Goal: Task Accomplishment & Management: Manage account settings

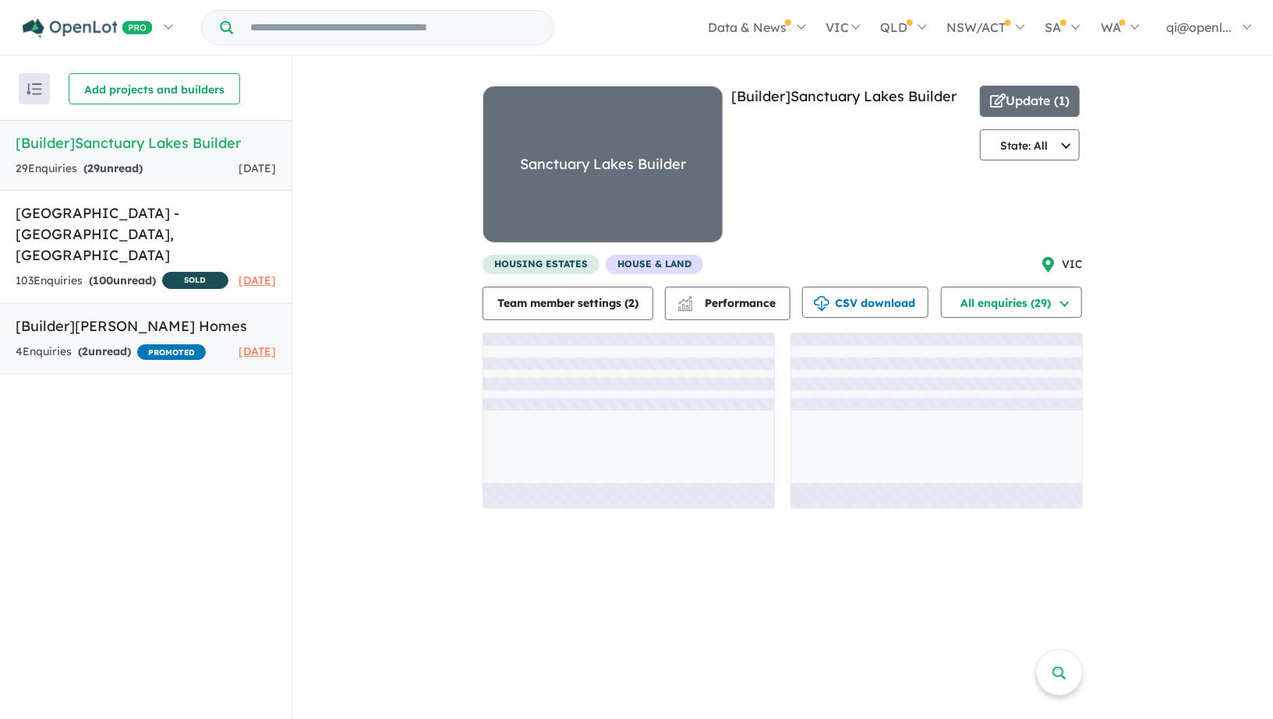
click at [97, 330] on h5 "[Builder] JG King Homes" at bounding box center [146, 326] width 260 height 21
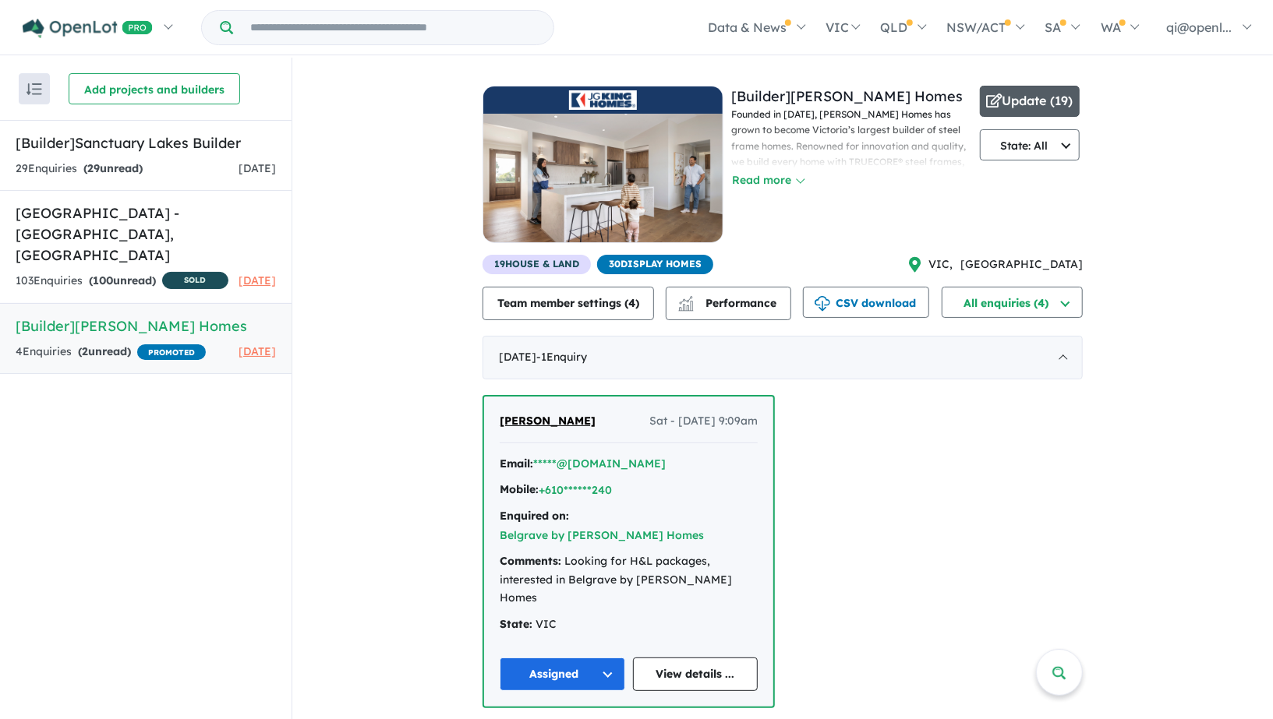
drag, startPoint x: 1037, startPoint y: 140, endPoint x: 1026, endPoint y: 101, distance: 40.3
click at [1026, 101] on div "Update ( 19 ) State: All State: All VIC NSW QLD ACT SA WA TAS NT" at bounding box center [1030, 170] width 100 height 169
click at [1026, 101] on button "Update ( 19 )" at bounding box center [1030, 101] width 100 height 31
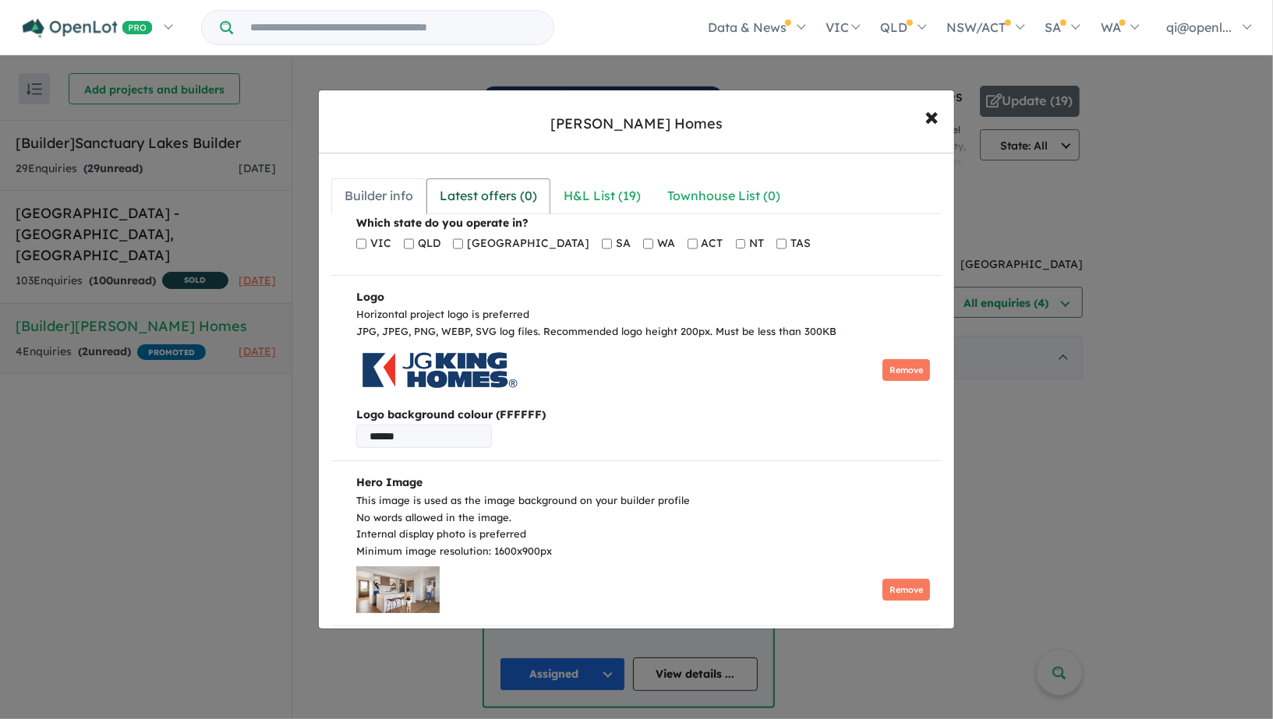
click at [517, 186] on div "Latest offers ( 0 )" at bounding box center [488, 195] width 97 height 21
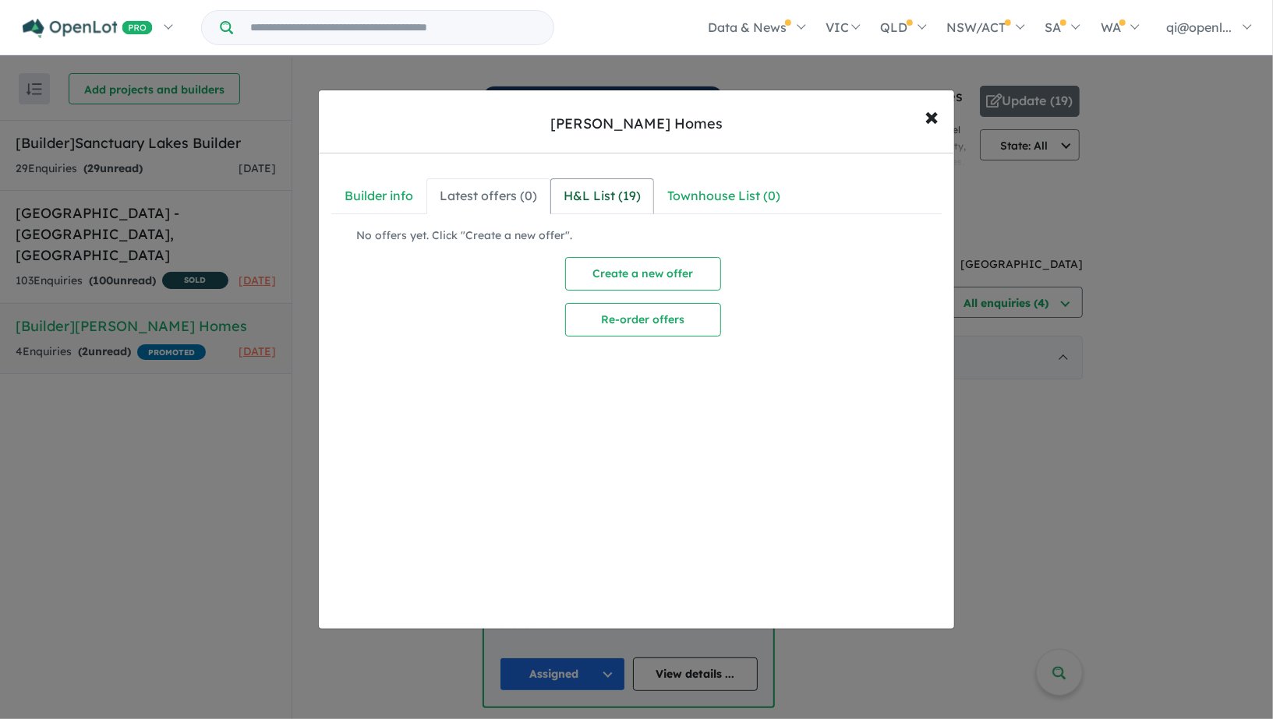
click at [607, 186] on div "H&L List ( 19 )" at bounding box center [601, 195] width 77 height 21
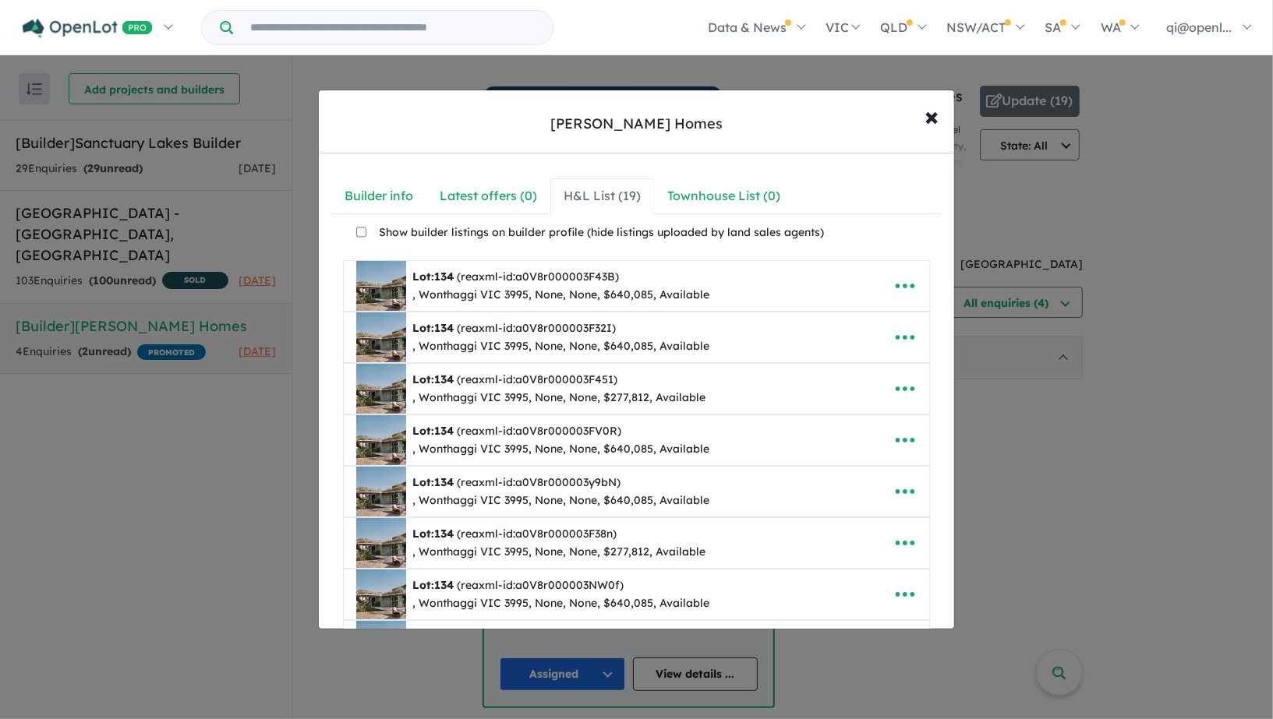
click at [857, 183] on nav "Builder info Latest offers ( 0 ) H&L List ( 19 ) Townhouse List ( 0 )" at bounding box center [636, 195] width 610 height 35
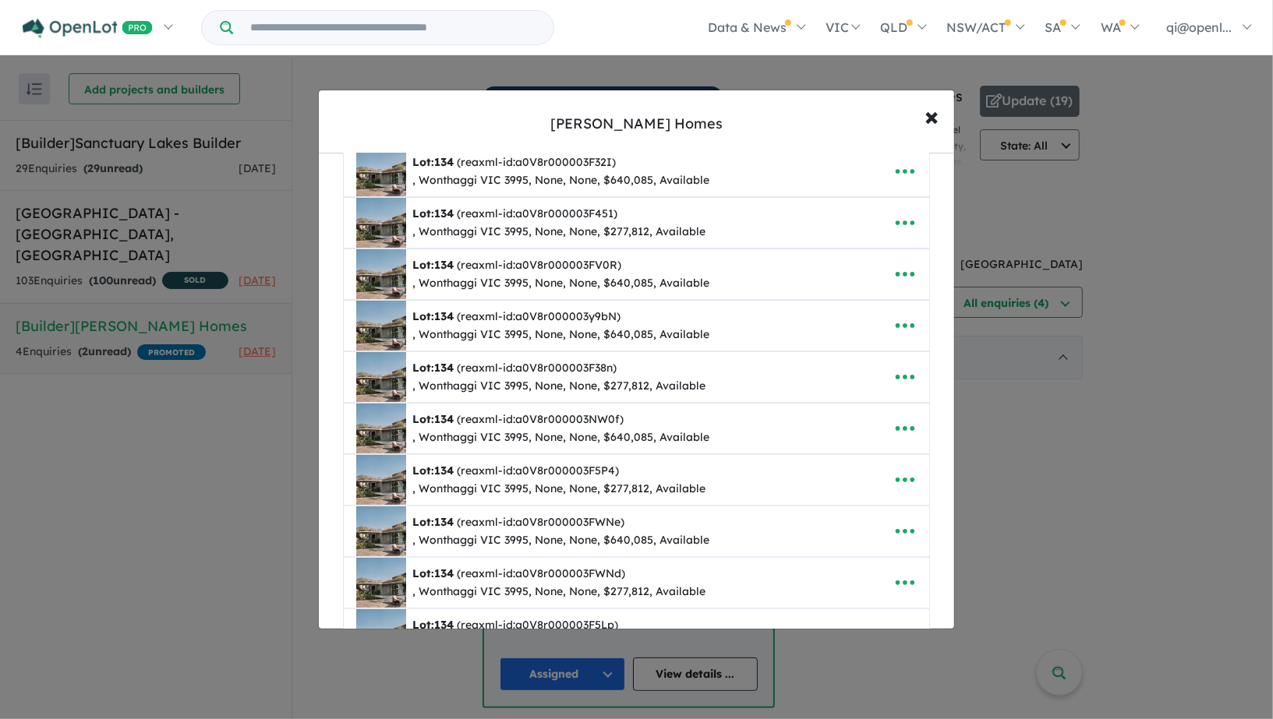
scroll to position [377, 0]
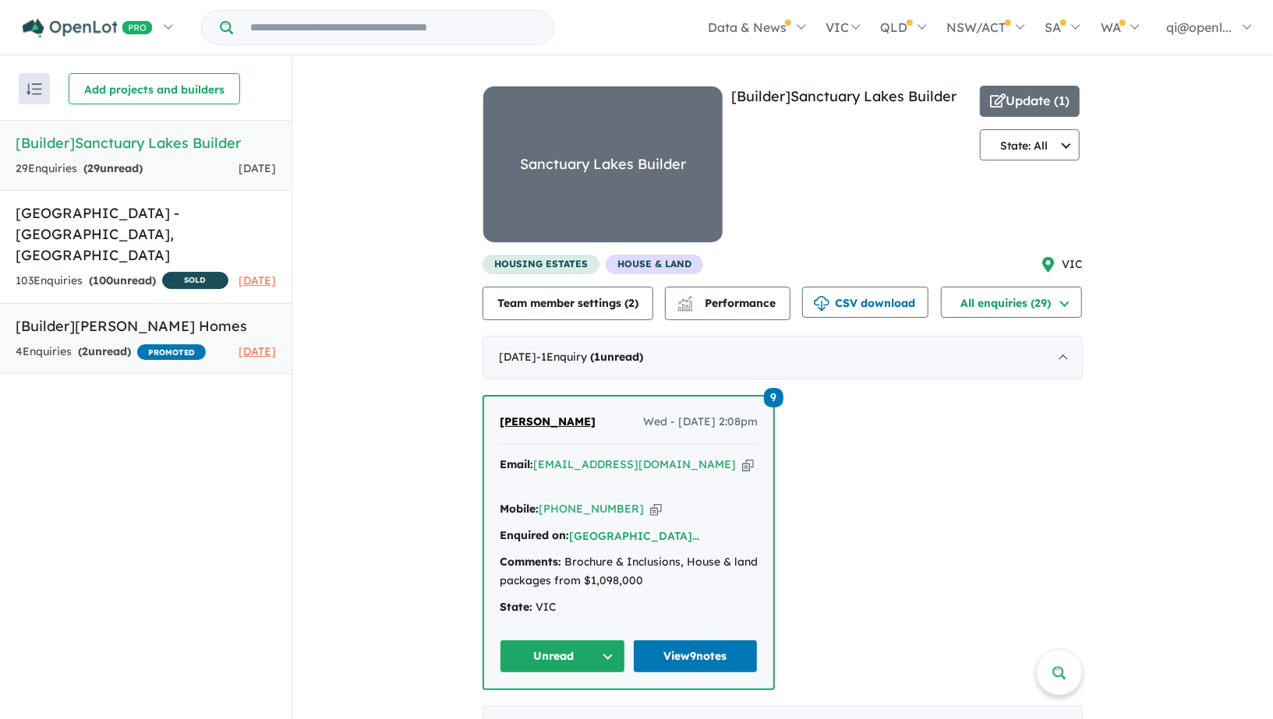
click at [149, 333] on link "[Builder] [PERSON_NAME] Homes 4 Enquir ies ( 2 unread) PROMOTED [DATE]" at bounding box center [145, 338] width 291 height 71
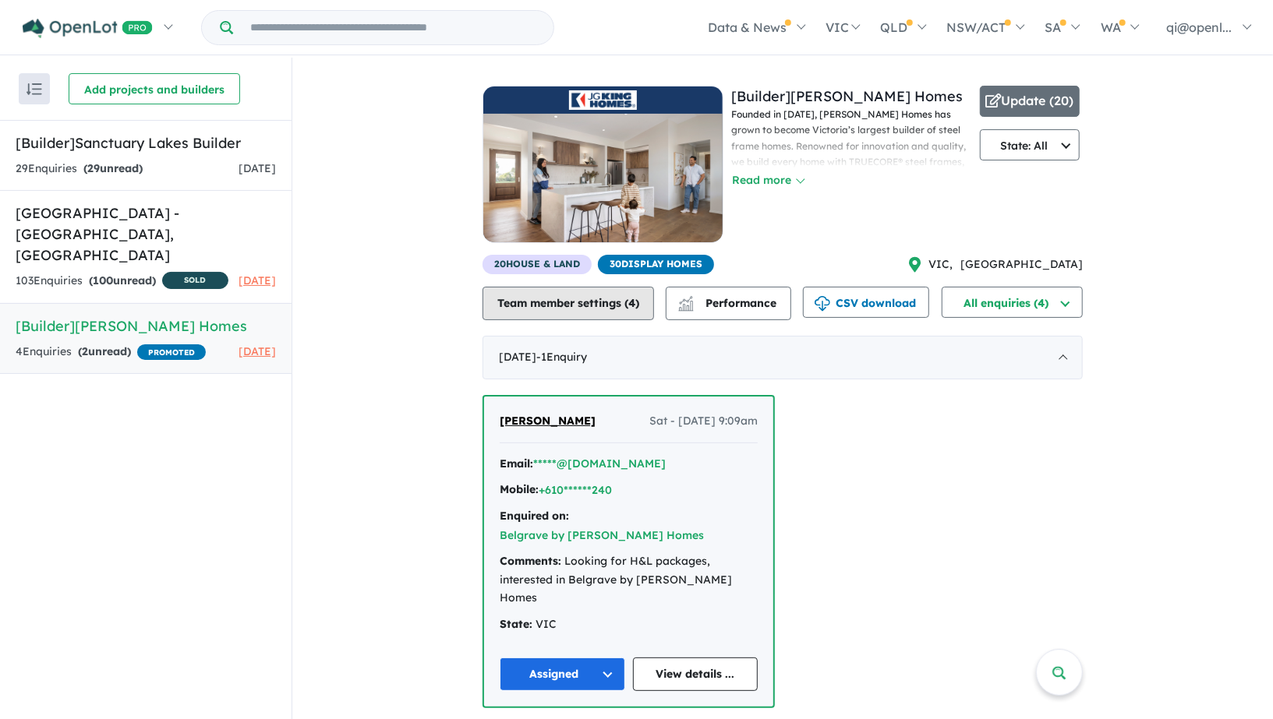
click at [602, 299] on button "Team member settings ( 4 )" at bounding box center [567, 304] width 171 height 34
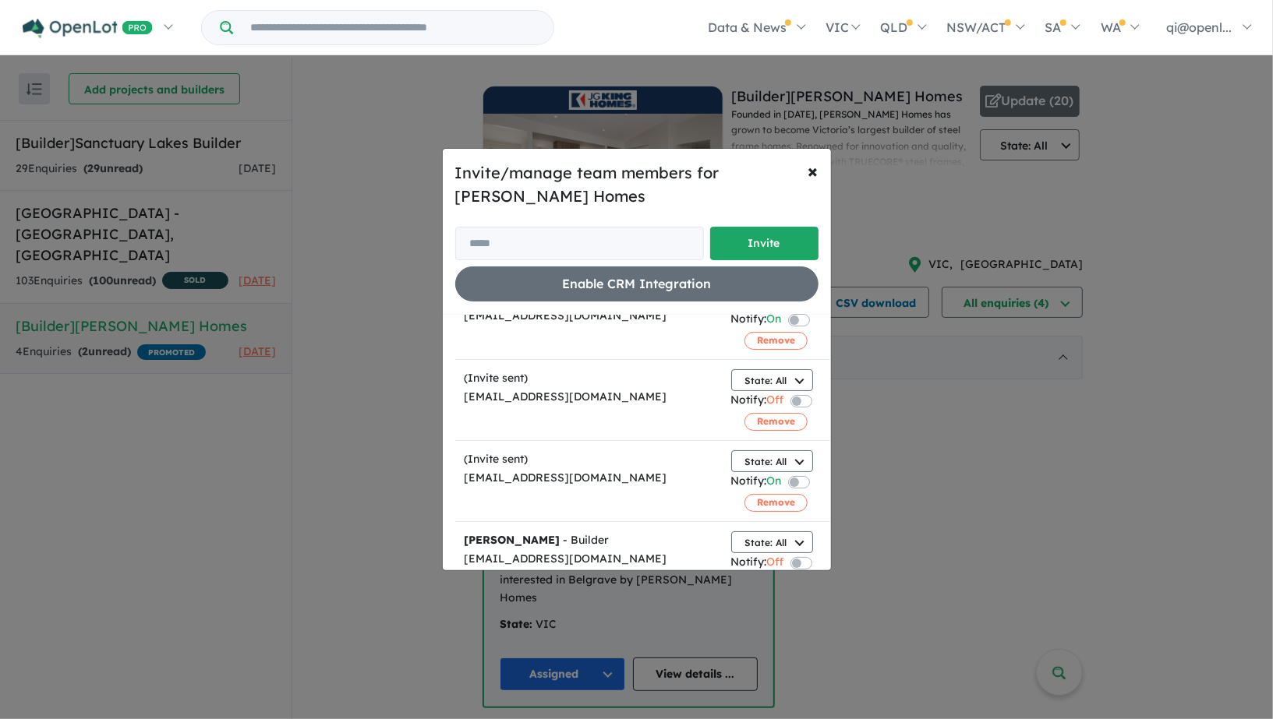
scroll to position [117, 0]
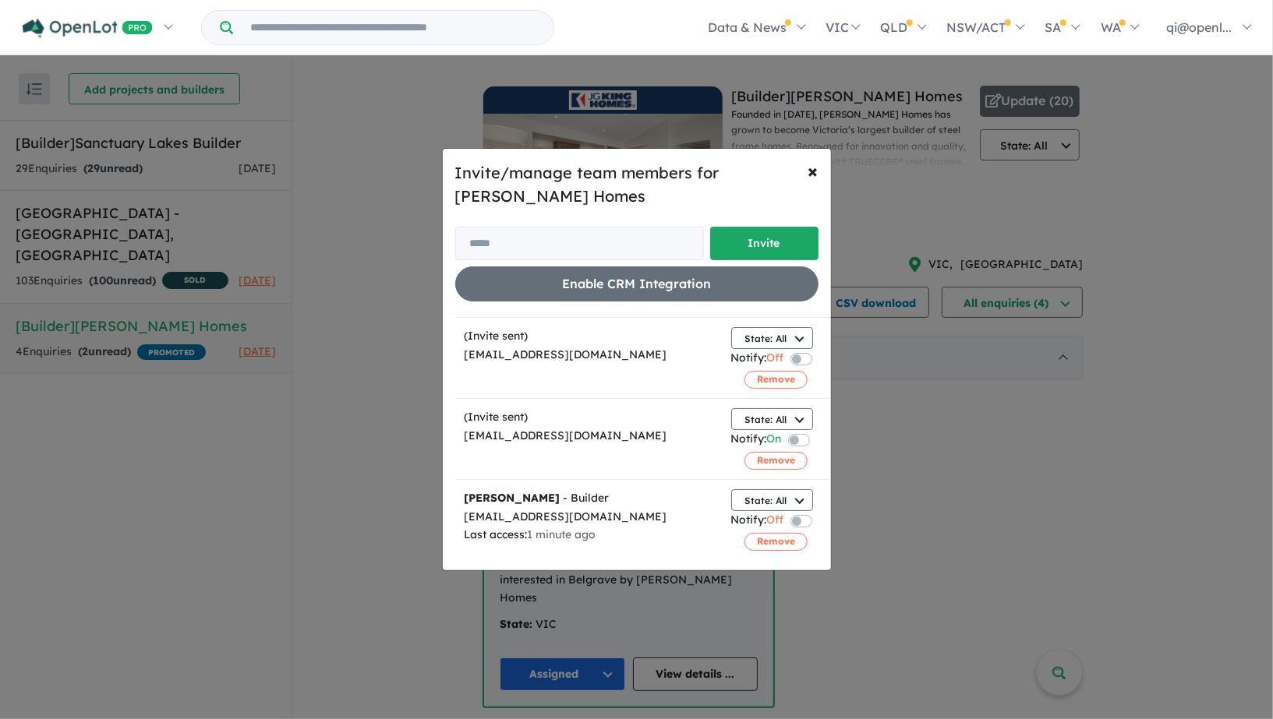
click at [396, 363] on div "Invite/manage team members for [PERSON_NAME] Homes Invite Enable CRM Integratio…" at bounding box center [636, 359] width 1273 height 719
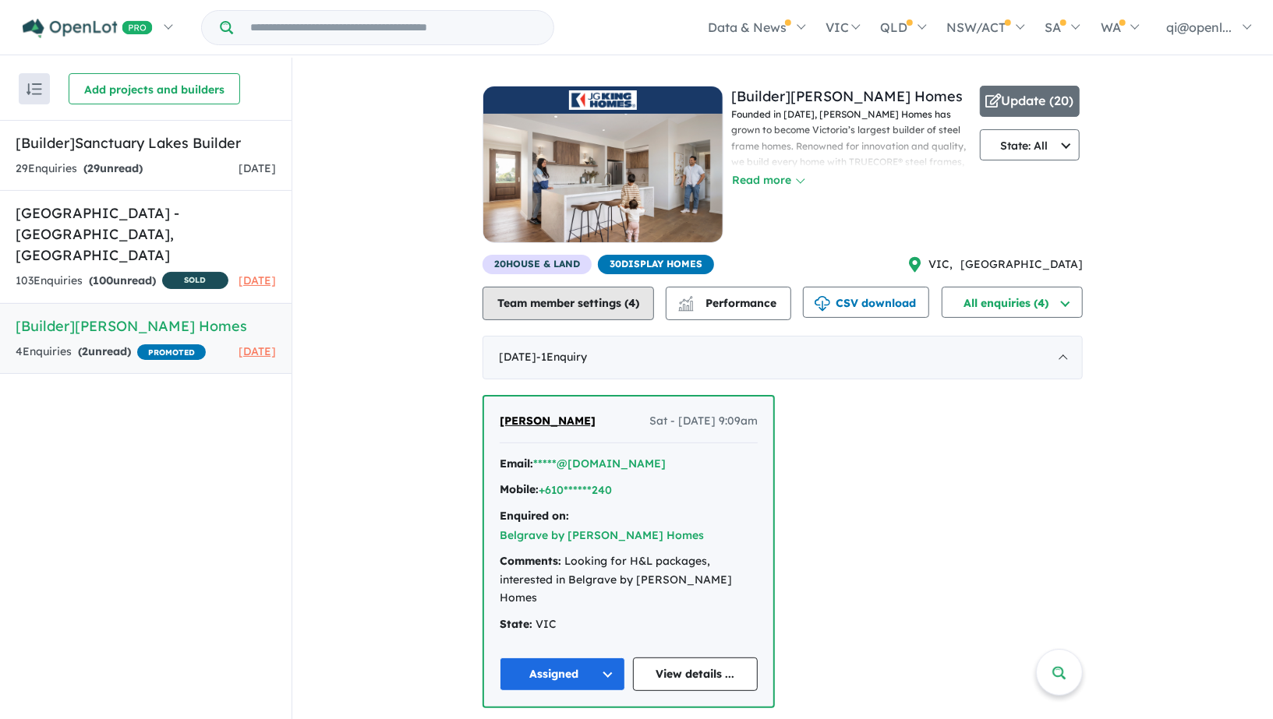
click at [592, 313] on button "Team member settings ( 4 )" at bounding box center [567, 304] width 171 height 34
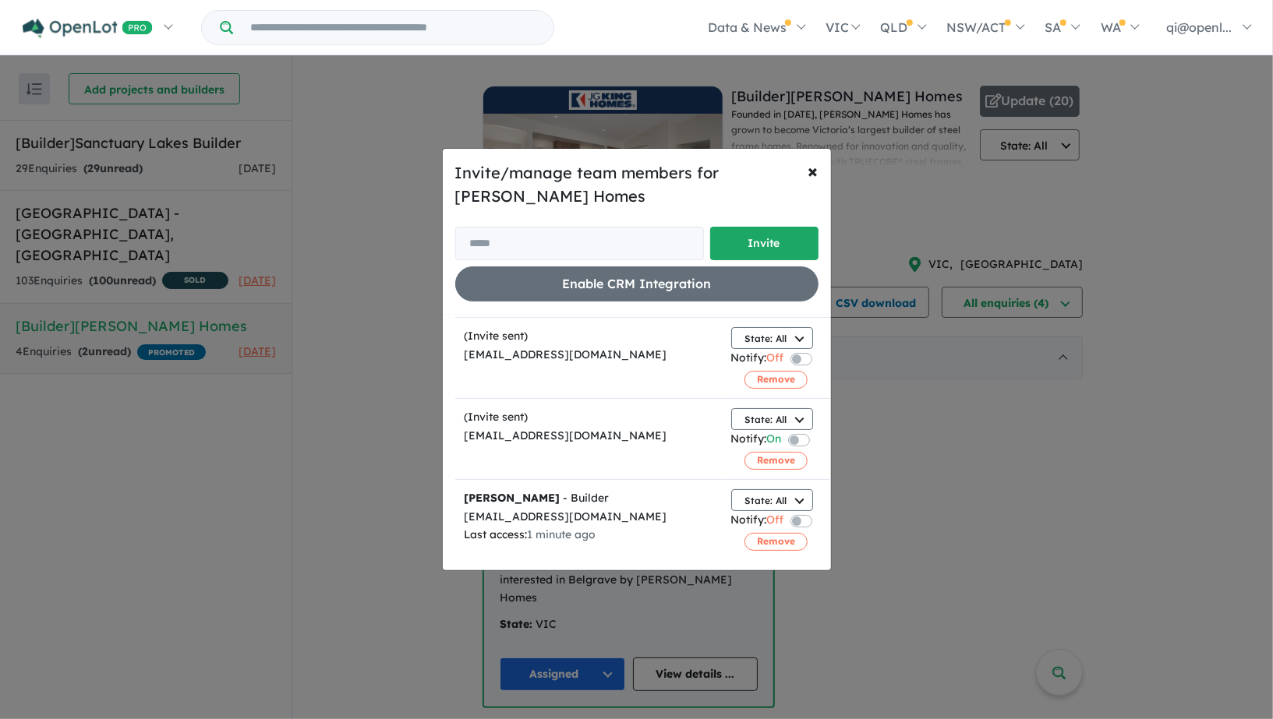
click at [613, 429] on div "[EMAIL_ADDRESS][DOMAIN_NAME]" at bounding box center [589, 436] width 248 height 19
click at [797, 334] on button "State: All" at bounding box center [772, 338] width 82 height 22
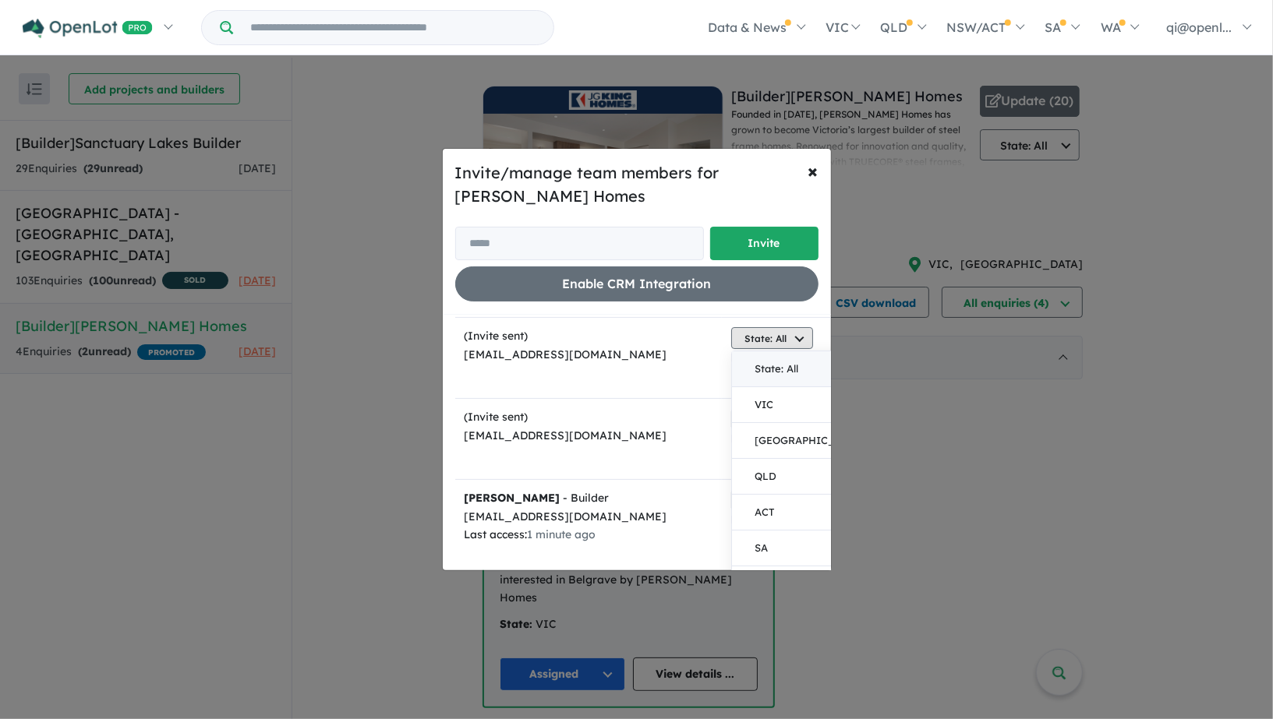
click at [797, 334] on button "State: All" at bounding box center [772, 338] width 82 height 22
click at [800, 334] on button "State: All" at bounding box center [772, 338] width 82 height 22
click at [791, 339] on button "State: All" at bounding box center [772, 338] width 82 height 22
click at [783, 209] on div "Invite/manage team members for [PERSON_NAME] Homes Invite Enable CRM Integration" at bounding box center [636, 231] width 363 height 140
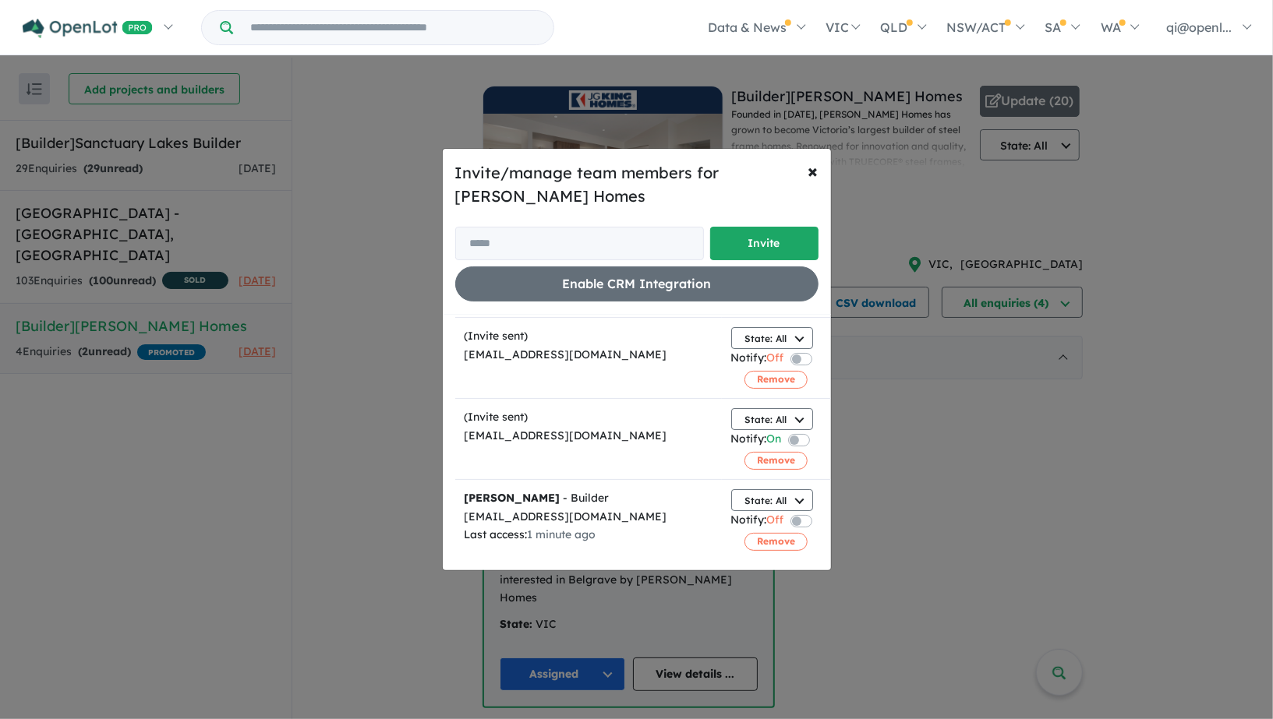
scroll to position [0, 0]
